Goal: Entertainment & Leisure: Consume media (video, audio)

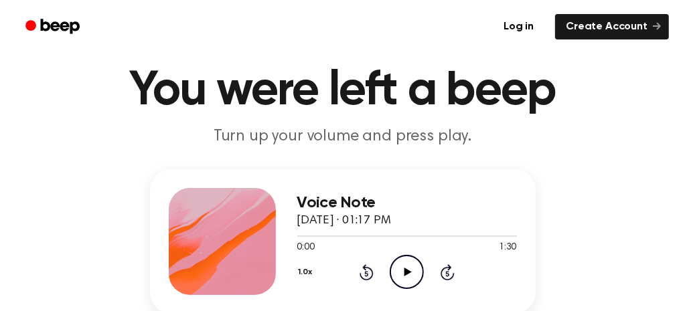
scroll to position [67, 0]
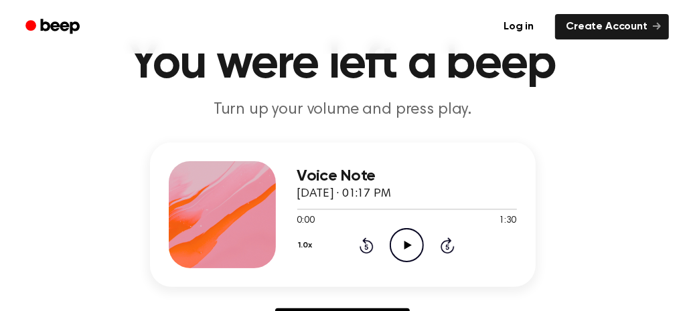
click at [408, 240] on icon "Play Audio" at bounding box center [407, 245] width 34 height 34
click at [406, 242] on icon "Pause Audio" at bounding box center [407, 245] width 34 height 34
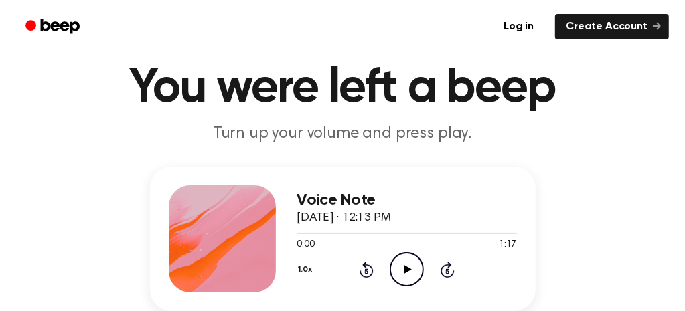
scroll to position [67, 0]
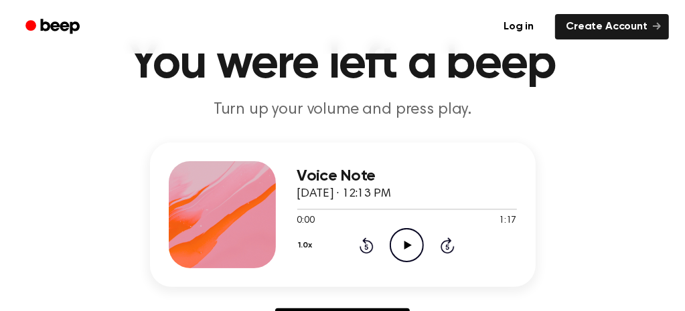
click at [416, 237] on icon "Play Audio" at bounding box center [407, 245] width 34 height 34
click at [409, 240] on icon "Pause Audio" at bounding box center [407, 245] width 34 height 34
